Goal: Navigation & Orientation: Find specific page/section

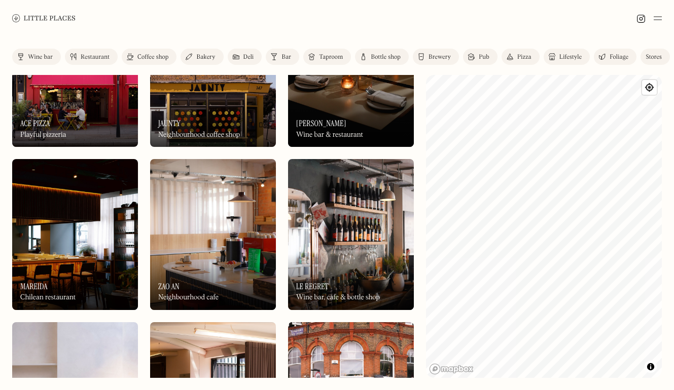
scroll to position [266, 0]
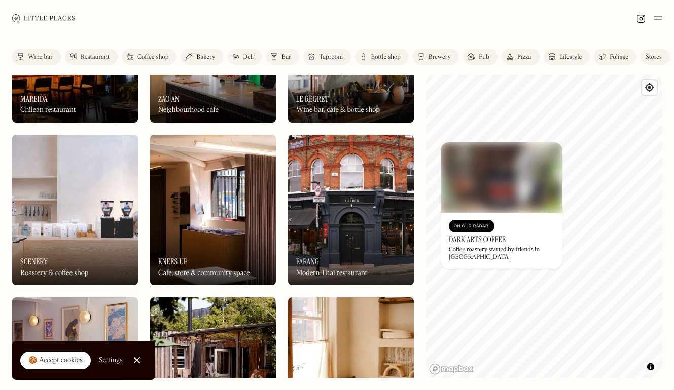
click at [31, 58] on div "Wine bar" at bounding box center [40, 57] width 25 height 6
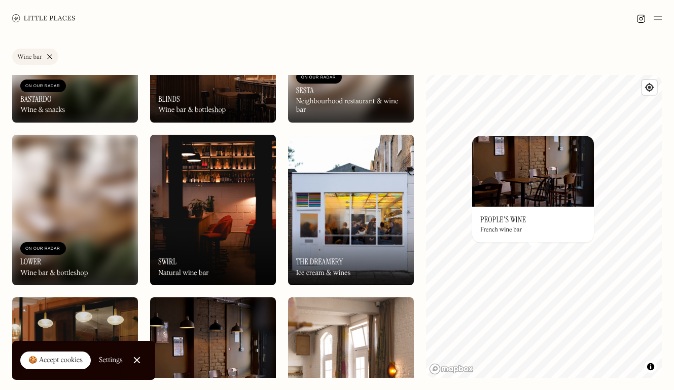
click at [184, 214] on img at bounding box center [213, 210] width 126 height 151
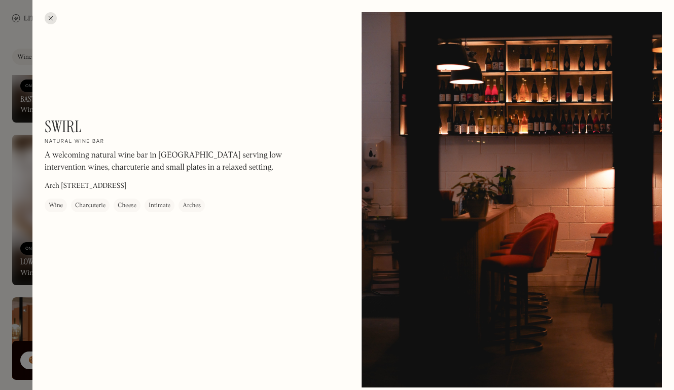
click at [48, 19] on div at bounding box center [51, 18] width 12 height 12
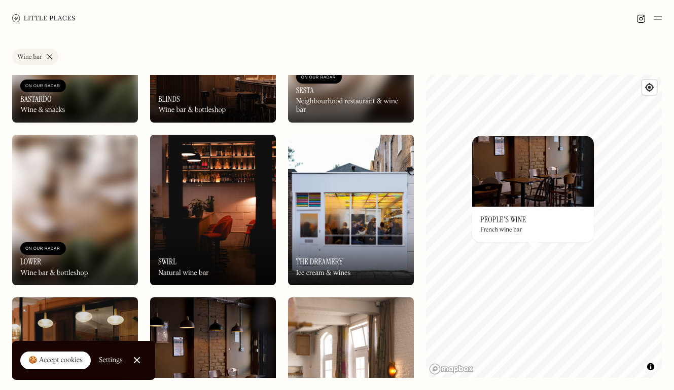
click at [157, 160] on img at bounding box center [213, 210] width 126 height 151
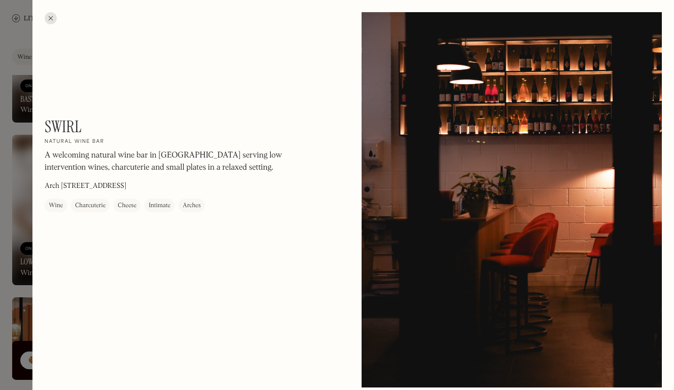
click at [58, 123] on h1 "Swirl" at bounding box center [63, 126] width 37 height 19
copy h1 "Swirl"
